Goal: Task Accomplishment & Management: Complete application form

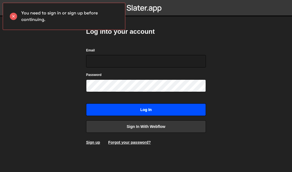
click at [127, 108] on input "Log in" at bounding box center [146, 109] width 120 height 13
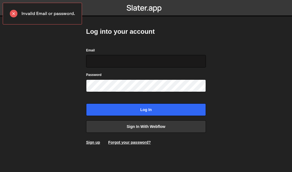
click at [135, 60] on input "Email" at bounding box center [146, 61] width 120 height 13
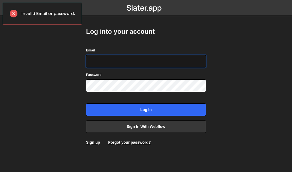
click at [128, 62] on input "Email" at bounding box center [146, 61] width 120 height 13
